Goal: Task Accomplishment & Management: Use online tool/utility

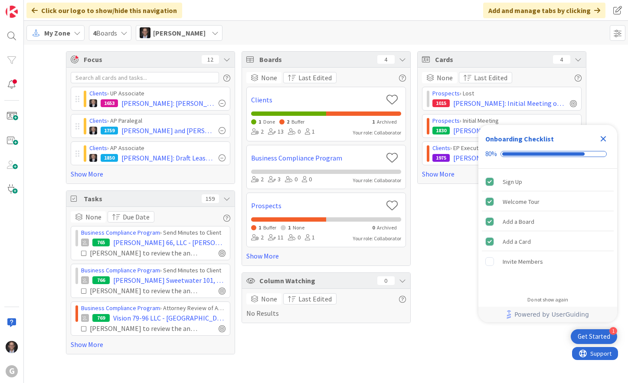
click at [51, 34] on span "My Zone" at bounding box center [57, 33] width 26 height 10
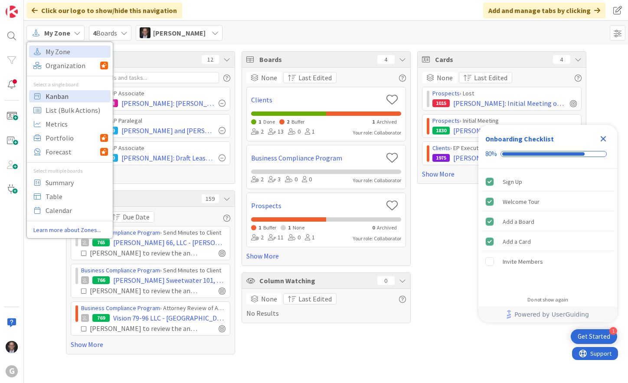
click at [57, 97] on span "Kanban" at bounding box center [77, 96] width 62 height 13
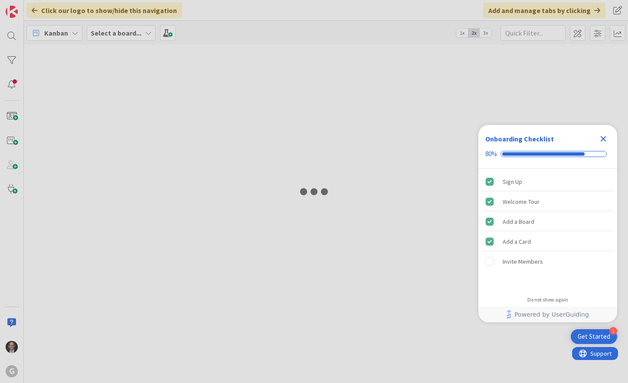
type input "[PERSON_NAME]"
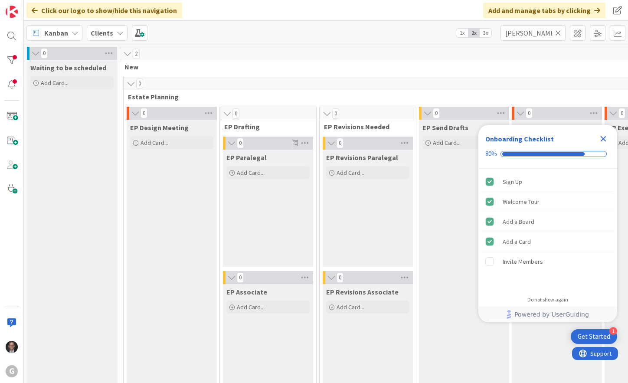
click at [605, 138] on icon "Close Checklist" at bounding box center [603, 138] width 10 height 10
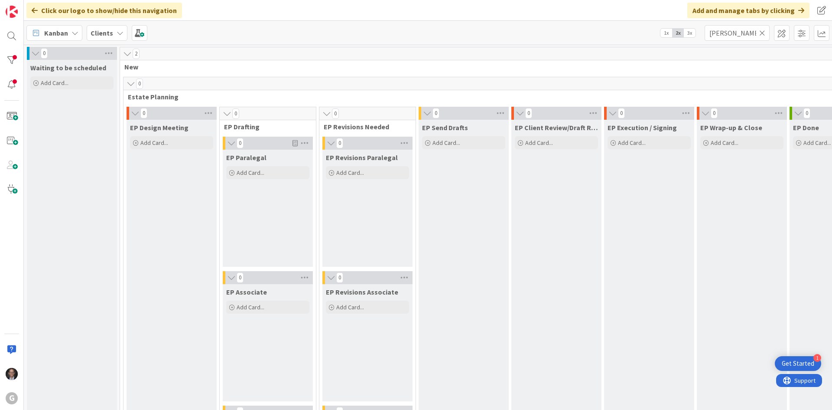
click at [627, 32] on icon at bounding box center [762, 33] width 6 height 8
click at [627, 31] on input "text" at bounding box center [737, 33] width 65 height 16
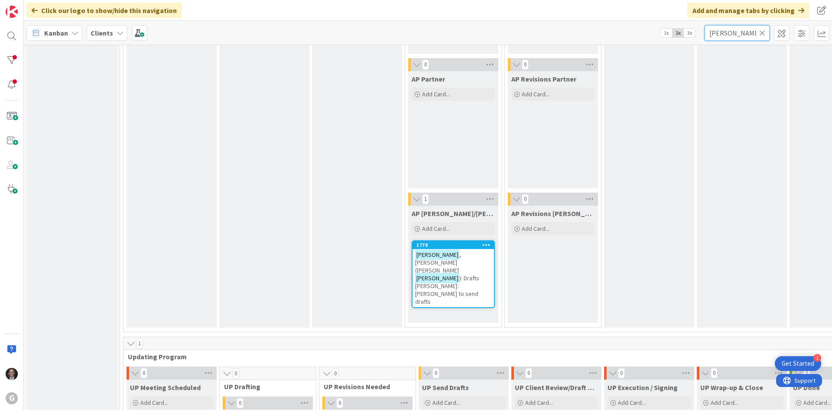
scroll to position [953, 0]
type input "Marek"
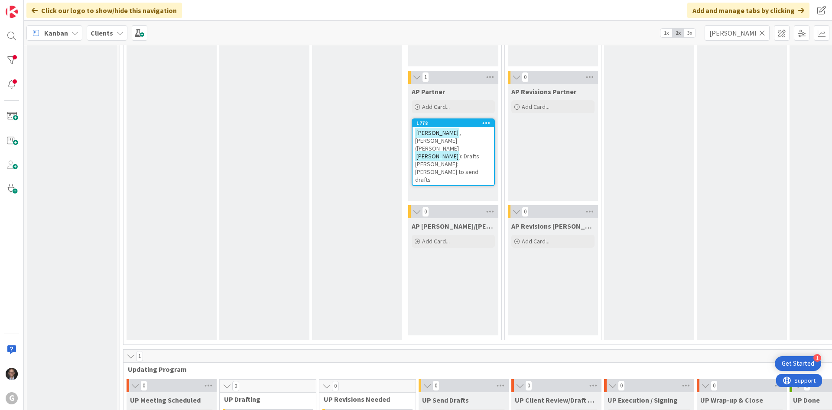
scroll to position [939, 0]
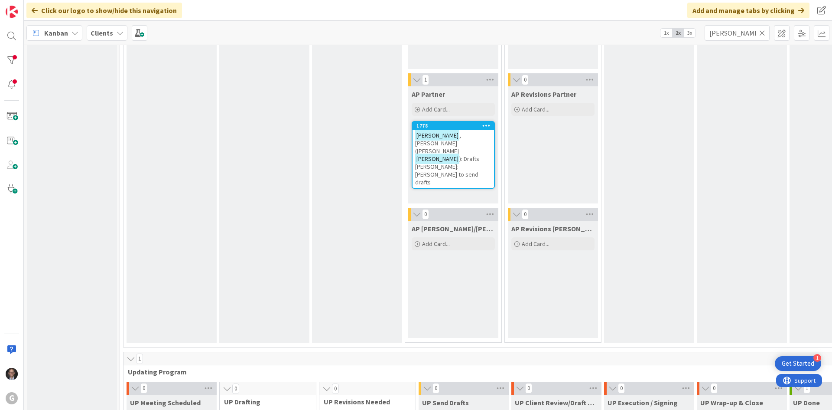
click at [465, 155] on span "): Drafts Joel Bobby: Angie to send drafts" at bounding box center [447, 170] width 64 height 31
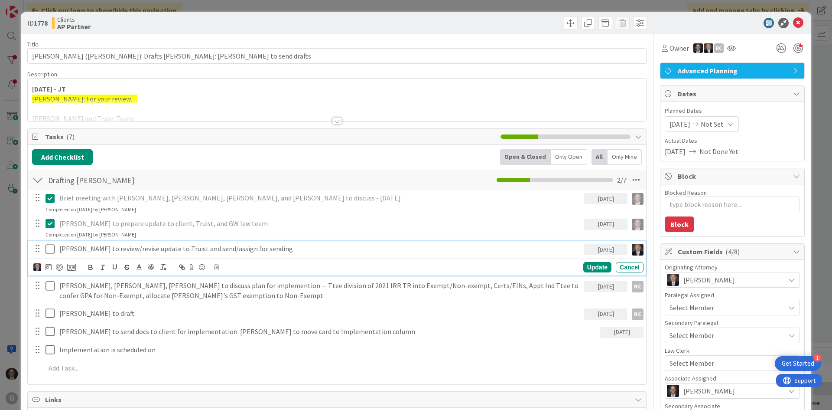
click at [51, 251] on icon at bounding box center [52, 249] width 13 height 10
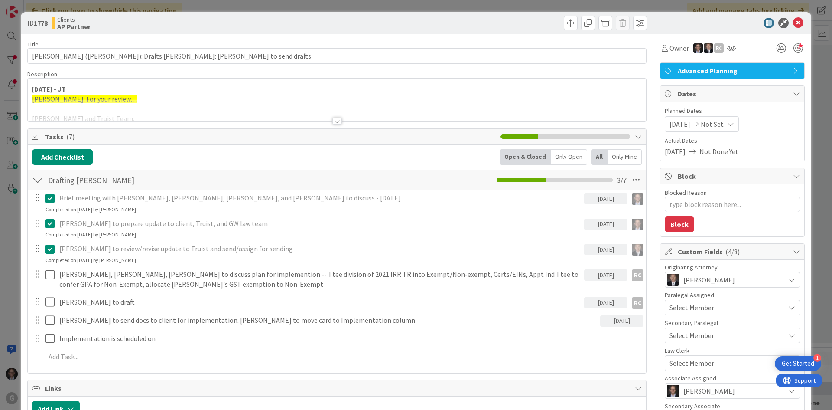
type textarea "x"
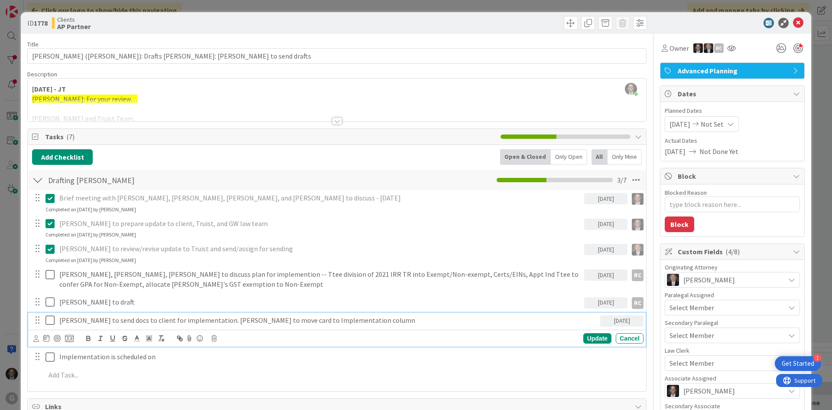
click at [145, 317] on p "Bonnie to send docs to client for implementation. Joel to move card to Implemen…" at bounding box center [327, 320] width 537 height 10
click at [592, 337] on div "Update" at bounding box center [597, 338] width 28 height 10
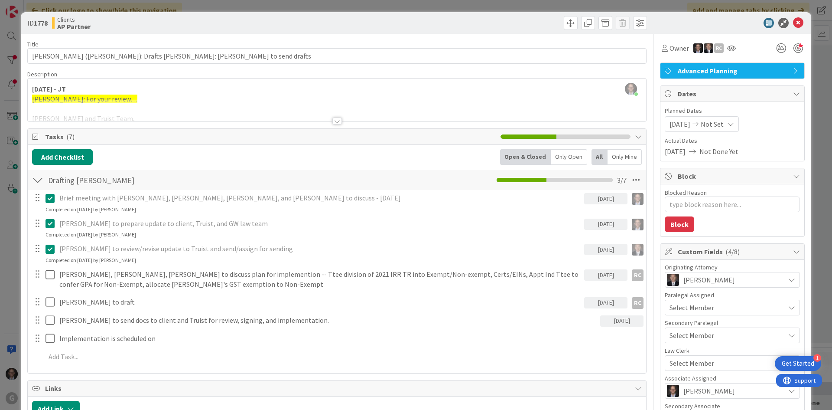
click at [332, 120] on div at bounding box center [337, 120] width 10 height 7
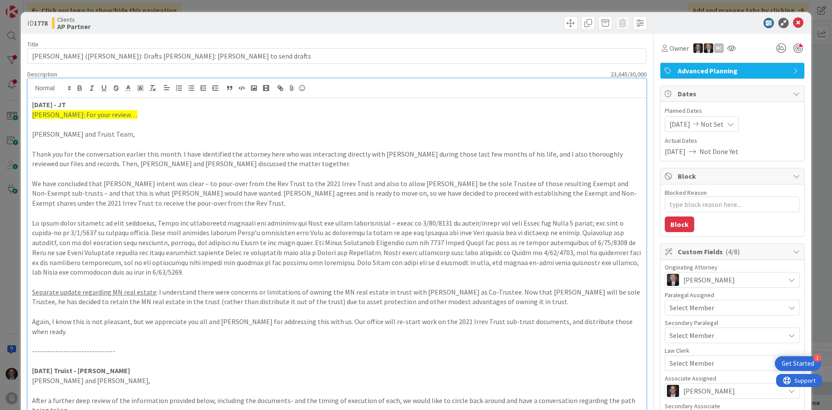
click at [207, 191] on p "We have concluded that Glenn’s intent was clear – to pour-over from the Rev Tru…" at bounding box center [337, 193] width 610 height 29
click at [32, 104] on strong "8.27.2025 - JT" at bounding box center [49, 104] width 34 height 9
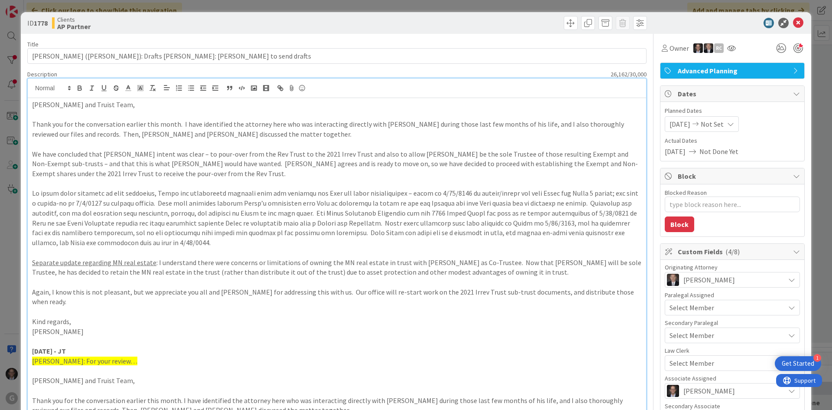
drag, startPoint x: 42, startPoint y: 341, endPoint x: 82, endPoint y: 340, distance: 40.3
click at [33, 104] on p "Michelle and Truist Team," at bounding box center [337, 105] width 610 height 10
paste div
click at [44, 101] on strong "8.27.2025 - JT" at bounding box center [49, 104] width 34 height 9
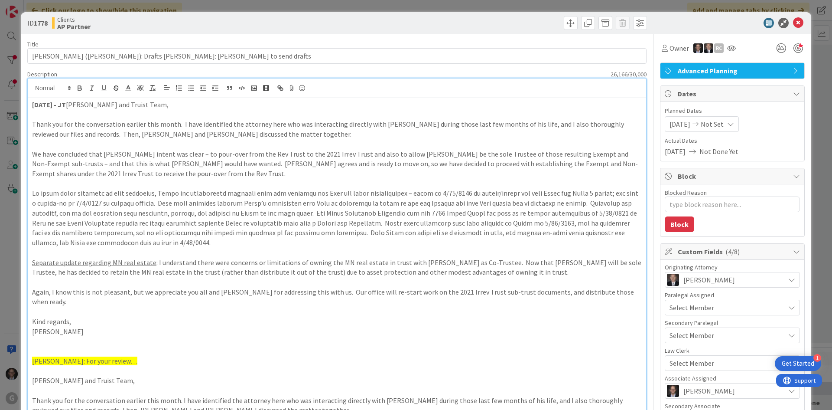
type textarea "x"
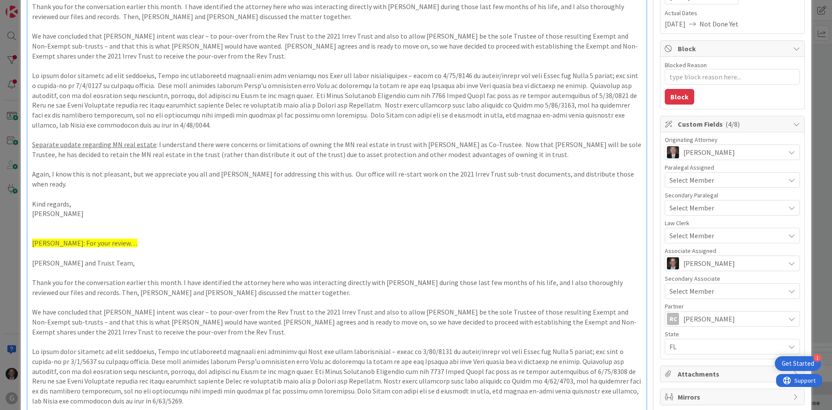
scroll to position [217, 0]
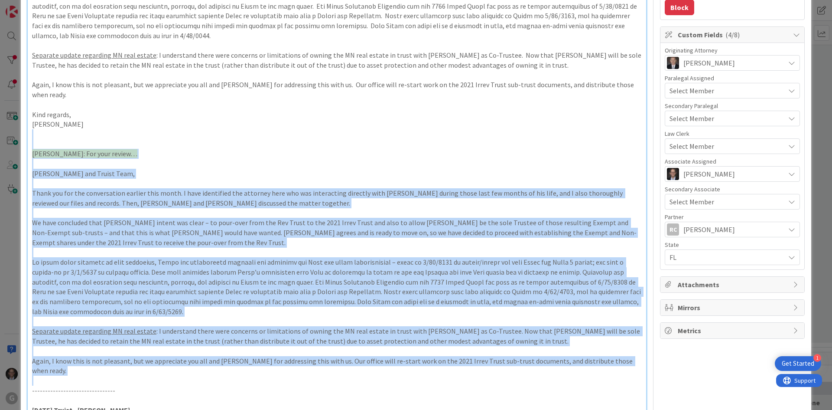
drag, startPoint x: 34, startPoint y: 123, endPoint x: 147, endPoint y: 359, distance: 261.7
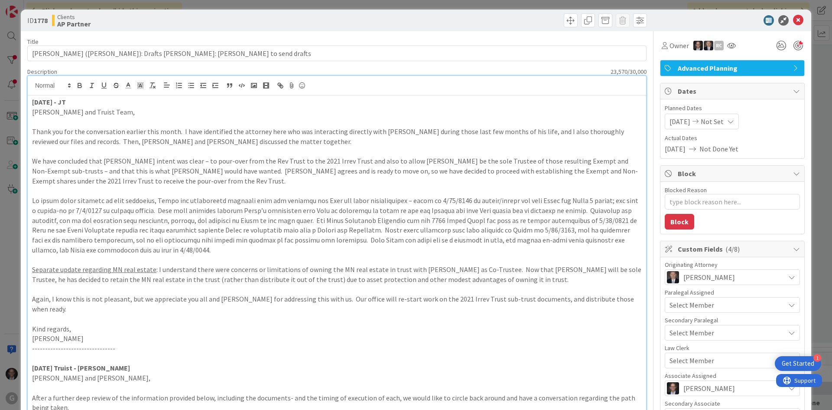
scroll to position [0, 0]
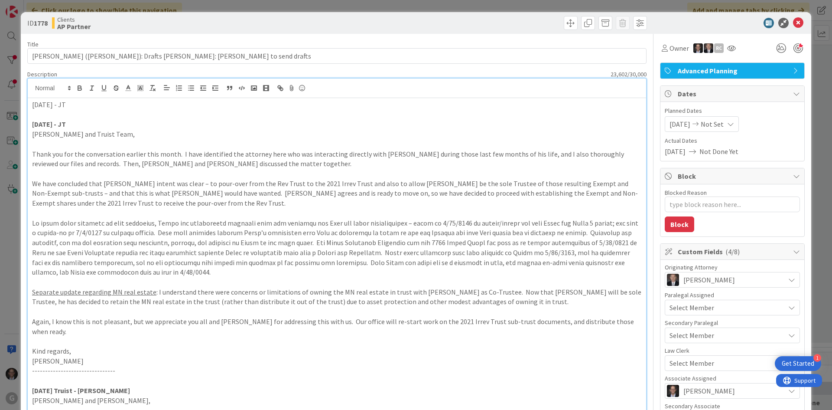
drag, startPoint x: 31, startPoint y: 104, endPoint x: 78, endPoint y: 98, distance: 48.1
click at [80, 89] on icon "button" at bounding box center [80, 88] width 8 height 8
click at [54, 115] on p at bounding box center [337, 115] width 610 height 10
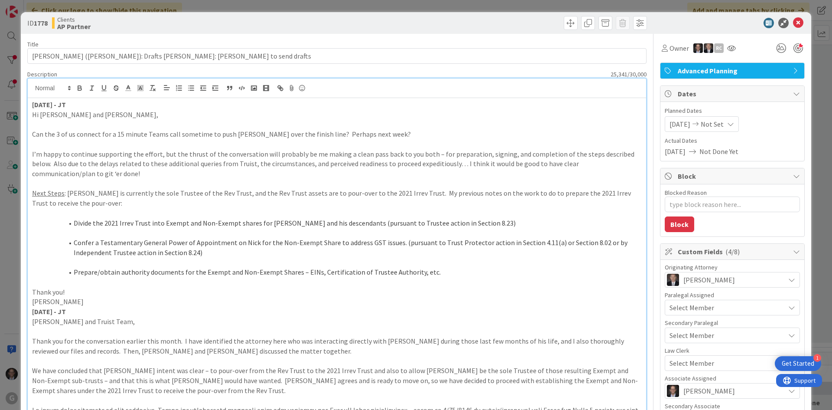
click at [33, 114] on p "Hi Bobby and Bonnie," at bounding box center [337, 115] width 610 height 10
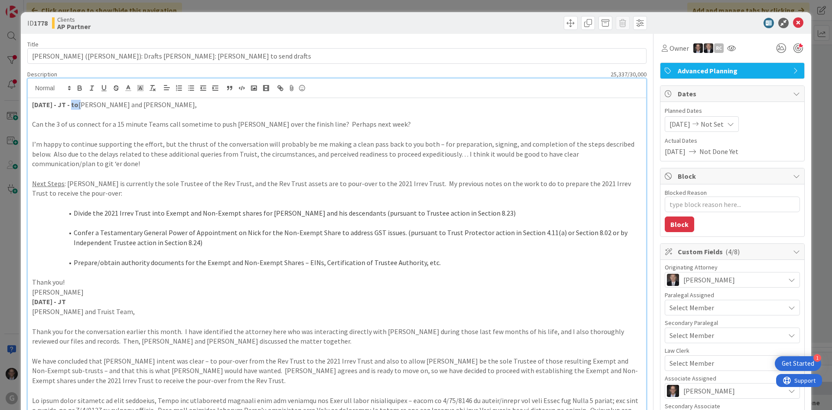
drag, startPoint x: 75, startPoint y: 104, endPoint x: 90, endPoint y: 106, distance: 15.2
click at [90, 106] on p "8.28.2025 - JT - to Bobby and Bonnie," at bounding box center [337, 105] width 610 height 10
click at [81, 85] on icon "button" at bounding box center [80, 88] width 8 height 8
click at [34, 130] on p at bounding box center [337, 134] width 610 height 10
drag, startPoint x: 94, startPoint y: 104, endPoint x: 76, endPoint y: 103, distance: 18.2
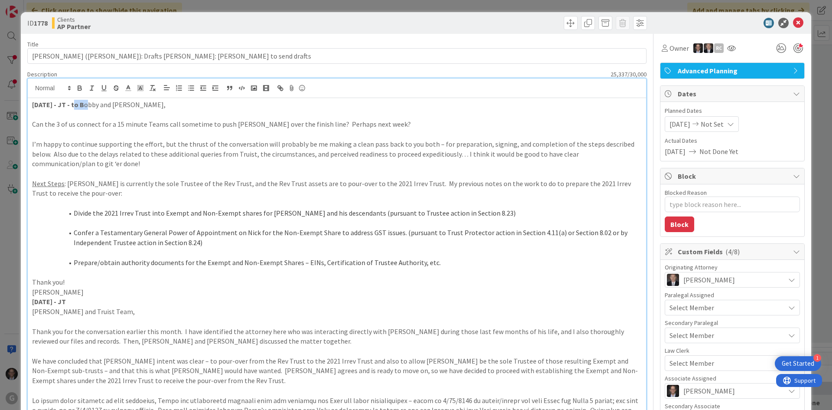
click at [76, 103] on p "8.28.2025 - JT - to B obby and Bonnie," at bounding box center [337, 105] width 610 height 10
click at [80, 87] on icon "button" at bounding box center [80, 88] width 8 height 8
click at [50, 119] on p at bounding box center [337, 115] width 610 height 10
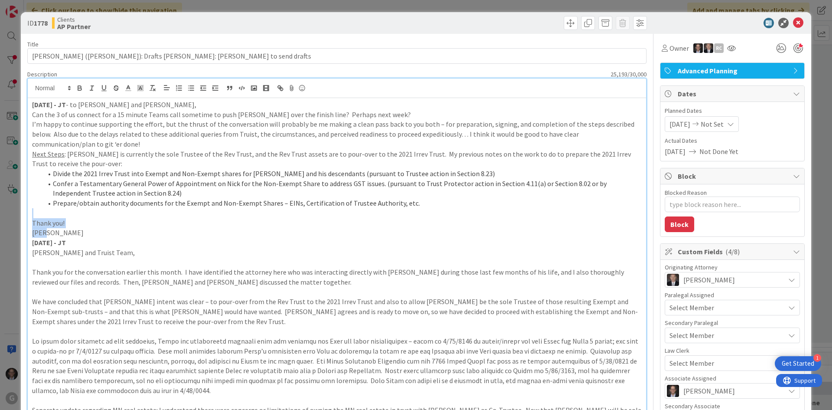
drag, startPoint x: 33, startPoint y: 212, endPoint x: 84, endPoint y: 230, distance: 53.7
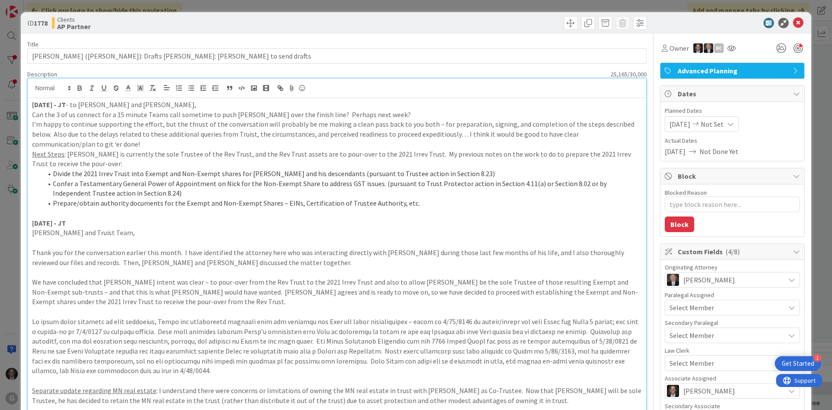
type textarea "x"
click at [627, 23] on icon at bounding box center [798, 23] width 10 height 10
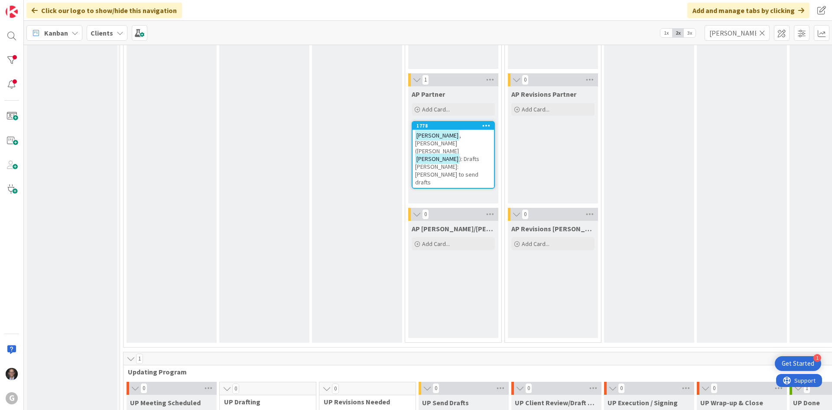
click at [47, 143] on div "Waiting to be scheduled Add Card..." at bounding box center [72, 40] width 90 height 1838
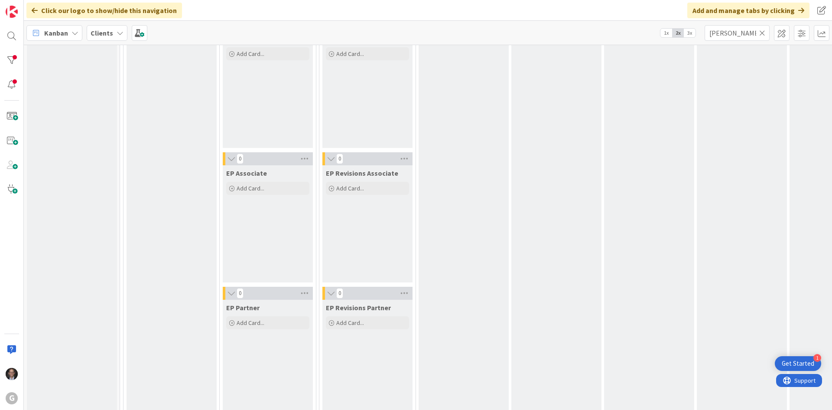
scroll to position [115, 0]
click at [627, 33] on icon at bounding box center [762, 33] width 6 height 8
click at [627, 33] on input "text" at bounding box center [737, 33] width 65 height 16
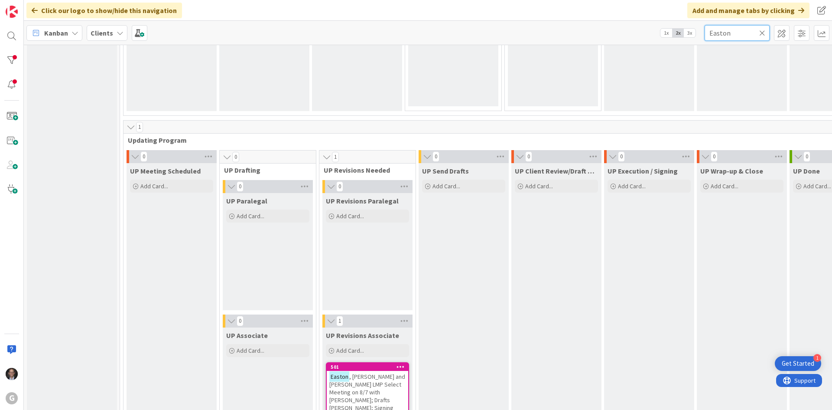
scroll to position [1344, 0]
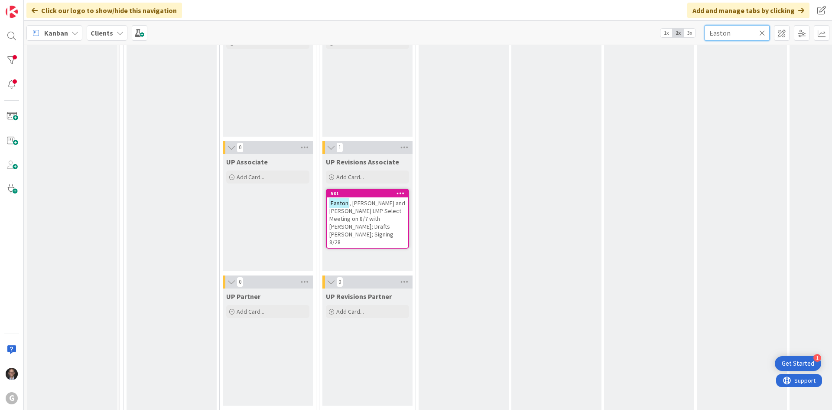
type input "Easton"
click at [348, 216] on span ", Marvin and Barbara LMP Select Meeting on 8/7 with Brad; Drafts Paul Chris Joe…" at bounding box center [367, 222] width 76 height 47
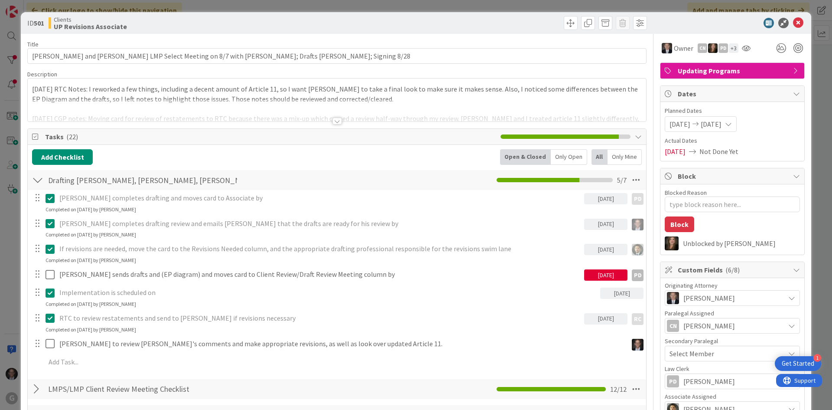
click at [335, 123] on div at bounding box center [337, 120] width 10 height 7
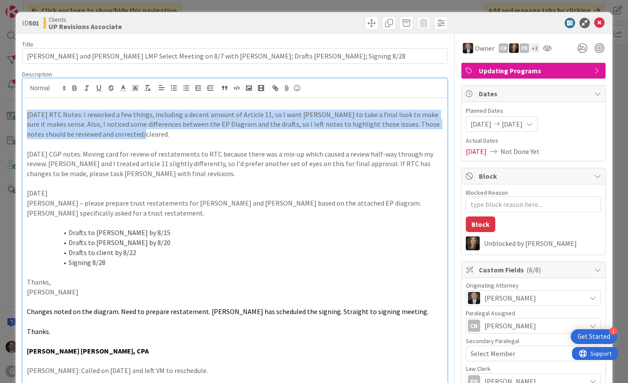
drag, startPoint x: 26, startPoint y: 112, endPoint x: 154, endPoint y: 133, distance: 129.1
click at [154, 133] on p "8/26/25 RTC Notes: I reworked a few things, including a decent amount of Articl…" at bounding box center [235, 124] width 416 height 29
copy p "8/26/25 RTC Notes: I reworked a few things, including a decent amount of Articl…"
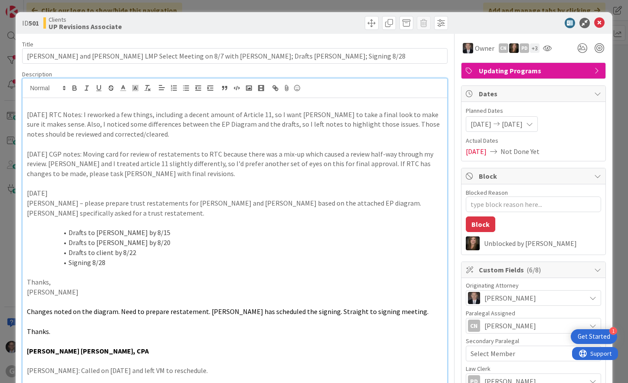
click at [224, 169] on p "8/25/25 CGP notes: Moving card for review of restatements to RTC because there …" at bounding box center [235, 163] width 416 height 29
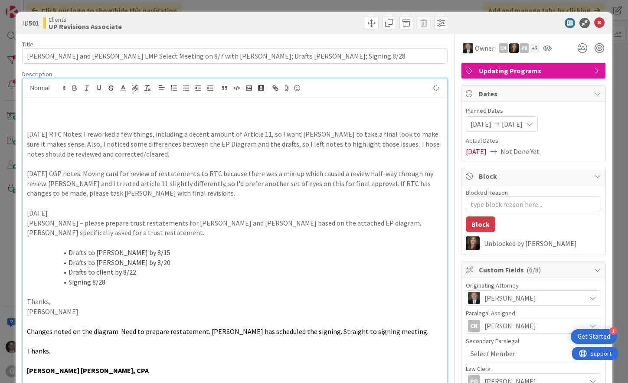
type textarea "x"
click at [79, 119] on p at bounding box center [235, 124] width 416 height 10
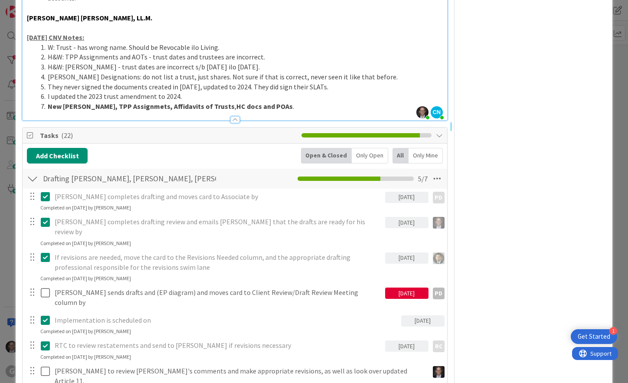
scroll to position [737, 0]
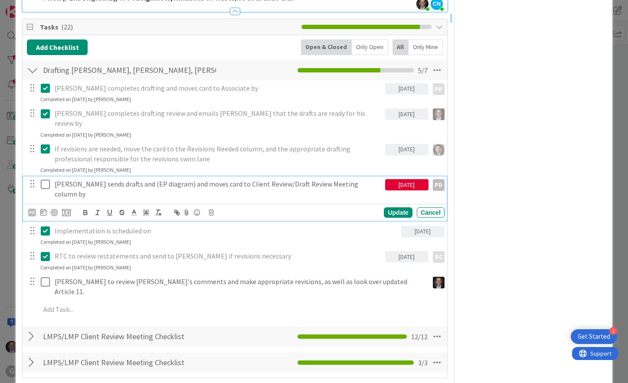
click at [217, 179] on p "Paul sends drafts and (EP diagram) and moves card to Client Review/Draft Review…" at bounding box center [218, 189] width 327 height 20
click at [211, 209] on icon at bounding box center [210, 212] width 5 height 6
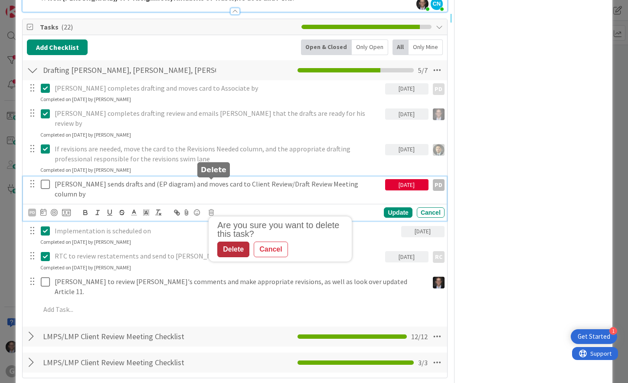
click at [227, 241] on div "Delete" at bounding box center [233, 249] width 32 height 16
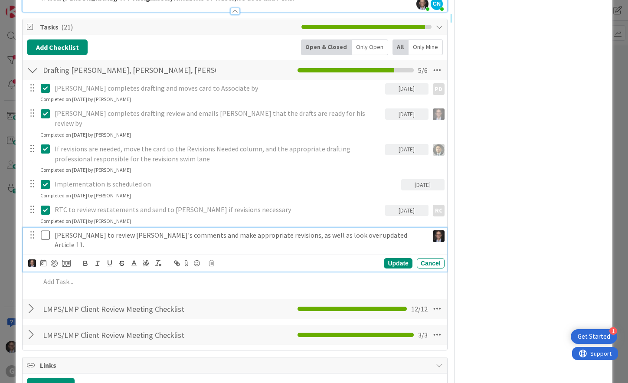
click at [48, 230] on icon at bounding box center [47, 235] width 13 height 10
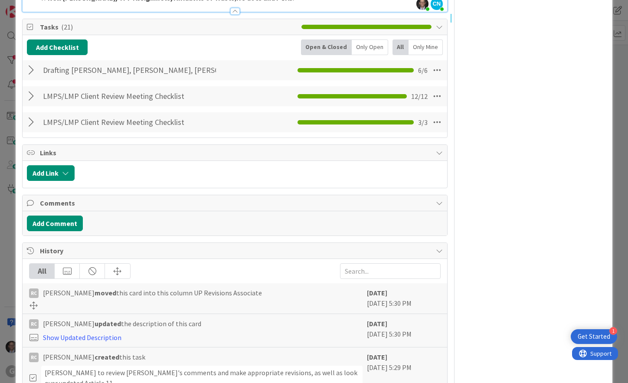
type textarea "x"
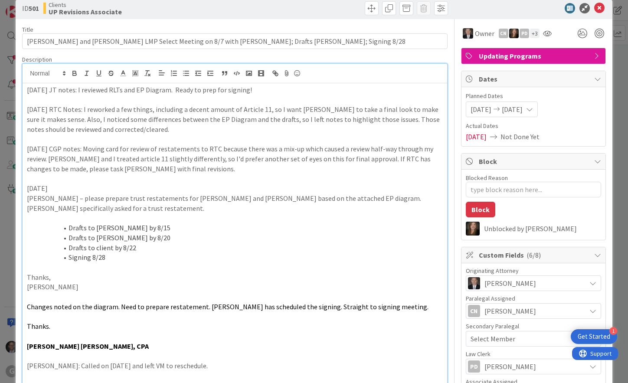
scroll to position [0, 0]
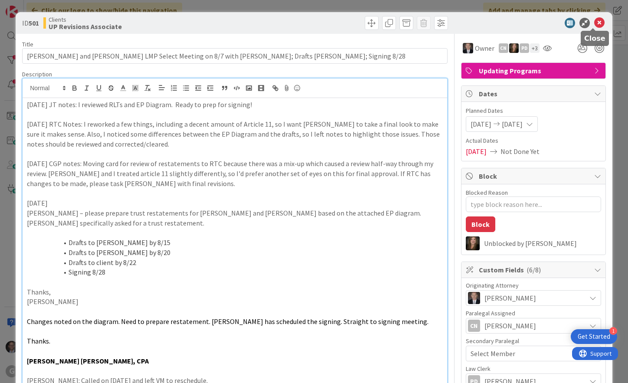
click at [594, 22] on icon at bounding box center [599, 23] width 10 height 10
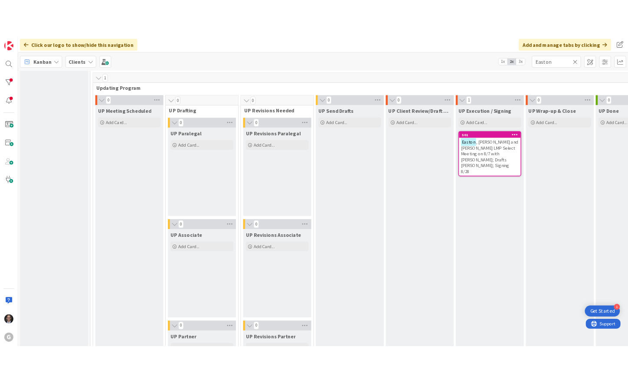
scroll to position [1241, 0]
